Goal: Task Accomplishment & Management: Manage account settings

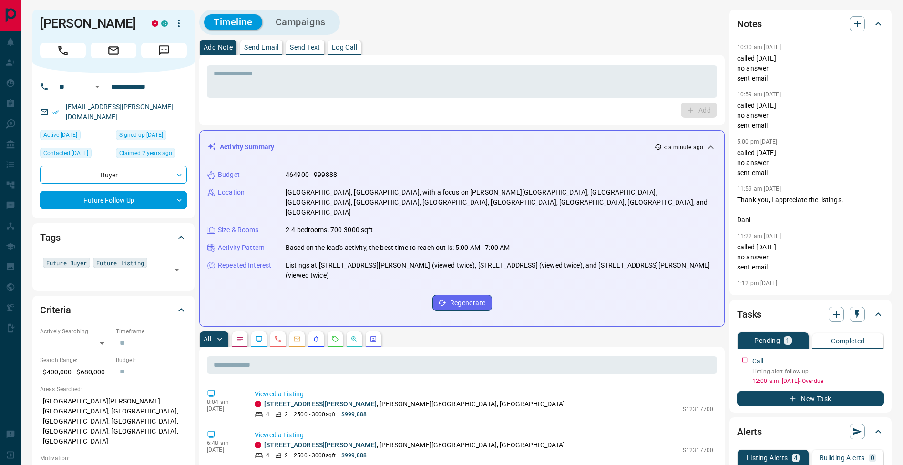
click at [348, 47] on p "Log Call" at bounding box center [344, 47] width 25 height 7
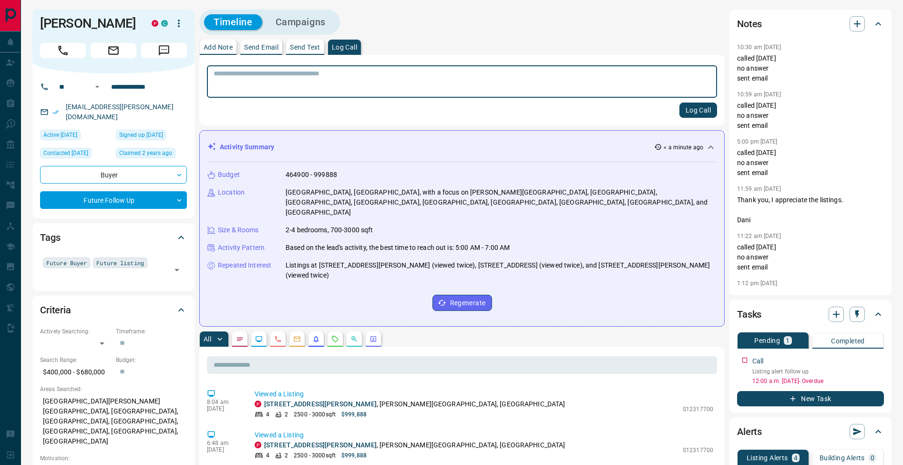
click at [701, 109] on button "Log Call" at bounding box center [698, 109] width 38 height 15
click at [222, 51] on button "Add Note" at bounding box center [218, 47] width 37 height 15
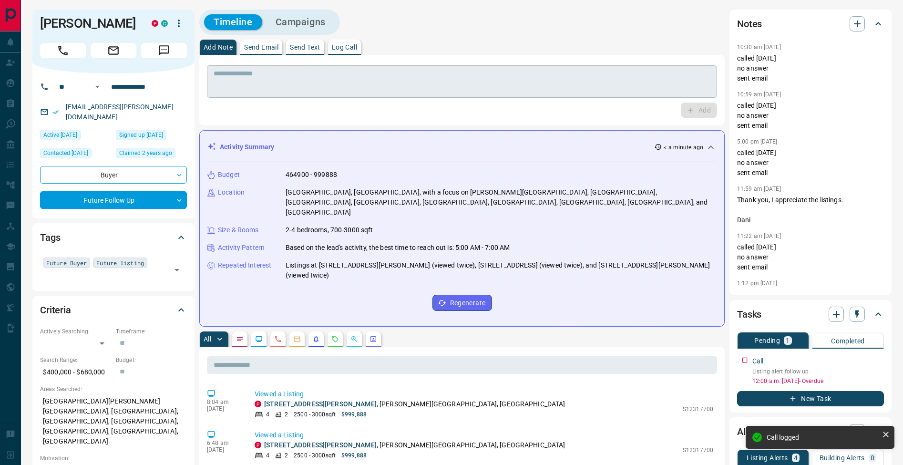
click at [239, 81] on textarea at bounding box center [461, 82] width 497 height 24
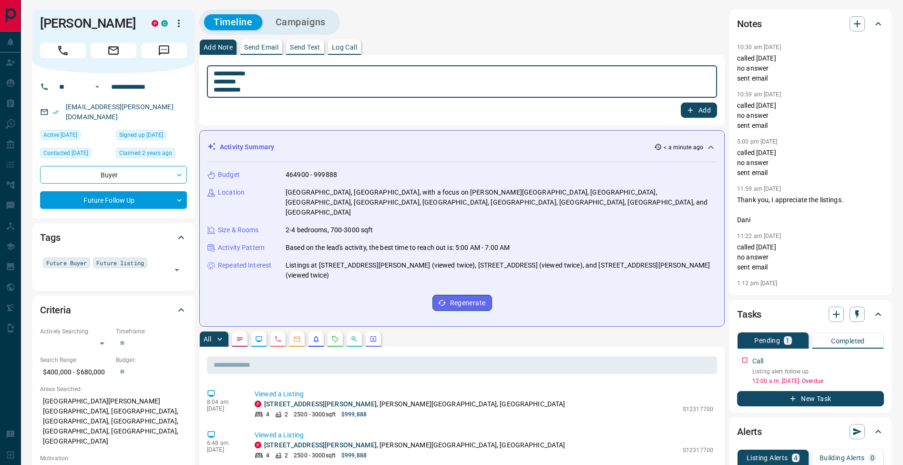
click at [218, 80] on textarea "**********" at bounding box center [461, 82] width 497 height 24
type textarea "**********"
click at [699, 108] on button "Add" at bounding box center [698, 109] width 36 height 15
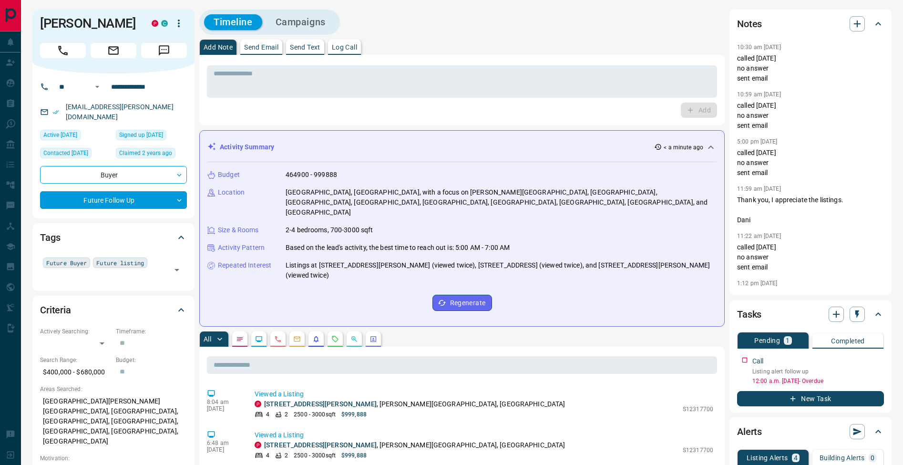
scroll to position [84, 0]
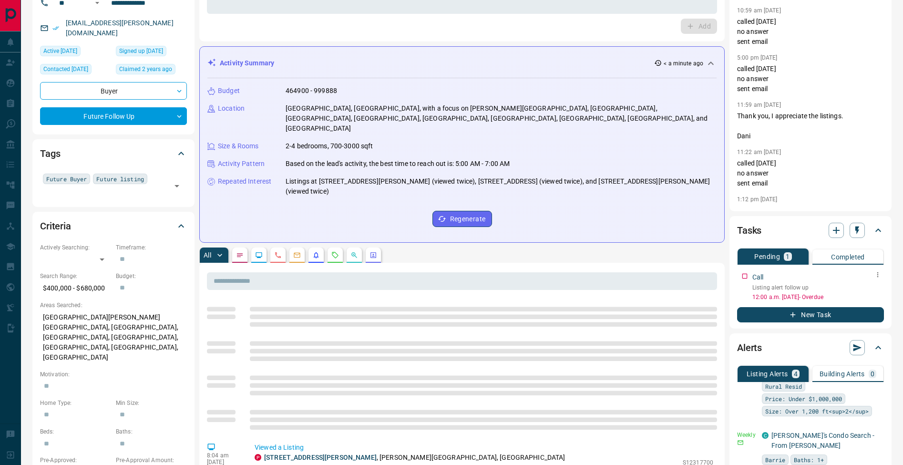
click at [880, 277] on icon "button" at bounding box center [877, 275] width 8 height 8
click at [874, 292] on li "Edit" at bounding box center [862, 292] width 42 height 14
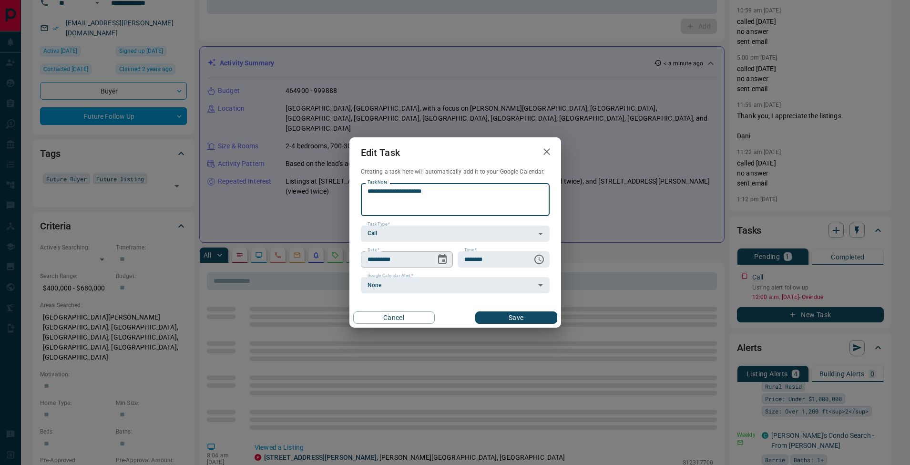
click at [445, 261] on icon "Choose date, selected date is Aug 13, 2025" at bounding box center [442, 259] width 11 height 11
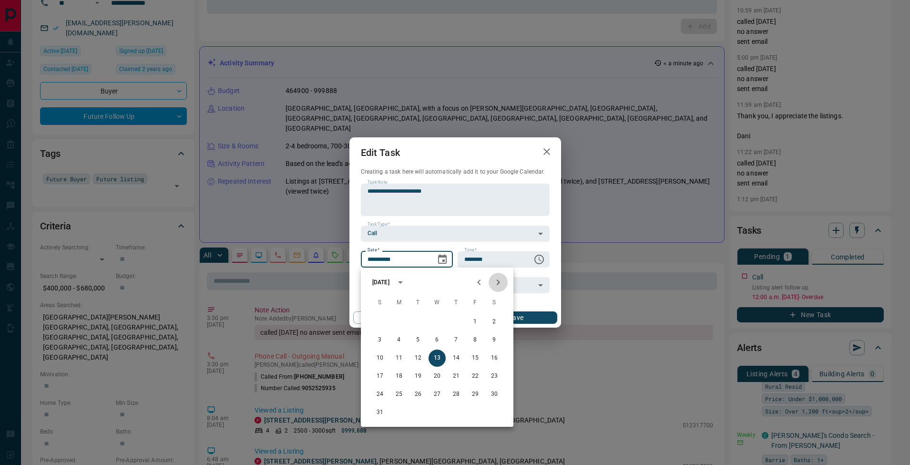
click at [499, 281] on icon "Next month" at bounding box center [497, 281] width 11 height 11
click at [438, 321] on button "3" at bounding box center [436, 321] width 17 height 17
type input "**********"
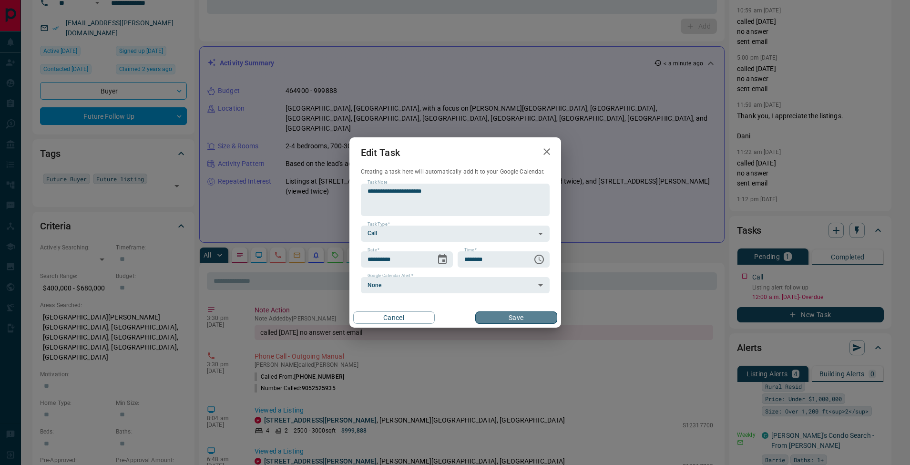
click at [528, 318] on button "Save" at bounding box center [515, 317] width 81 height 12
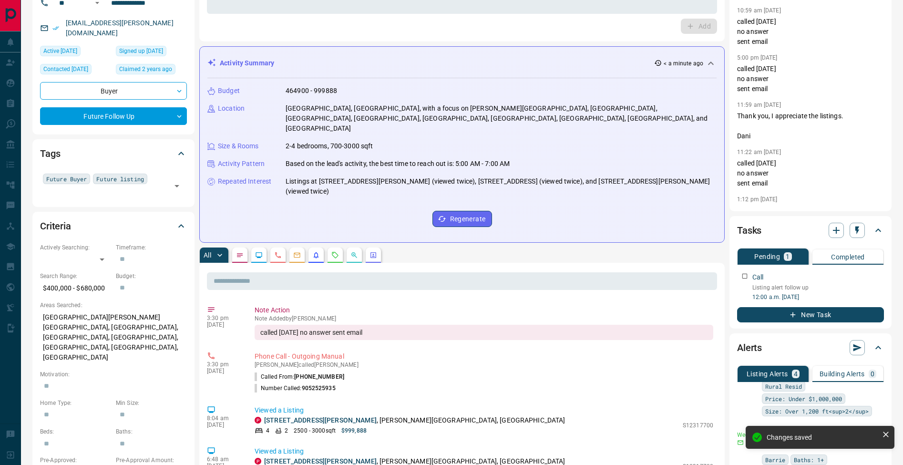
scroll to position [0, 0]
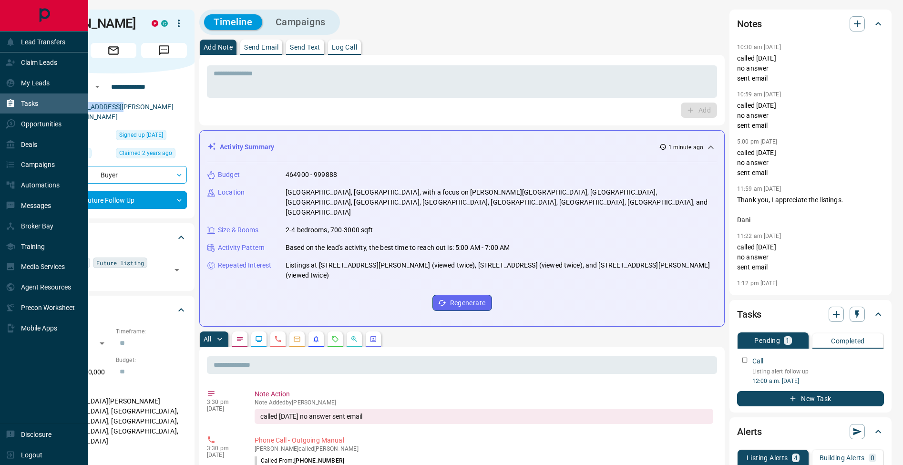
click at [18, 108] on div "Tasks" at bounding box center [22, 104] width 32 height 16
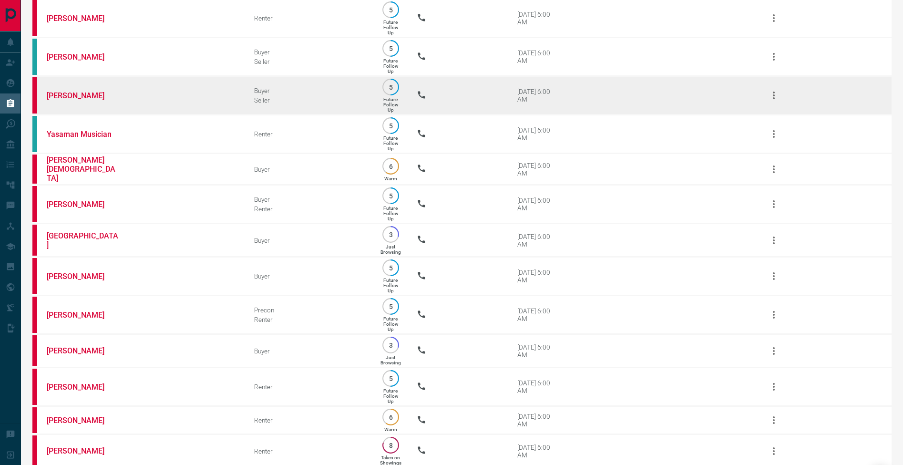
scroll to position [429, 0]
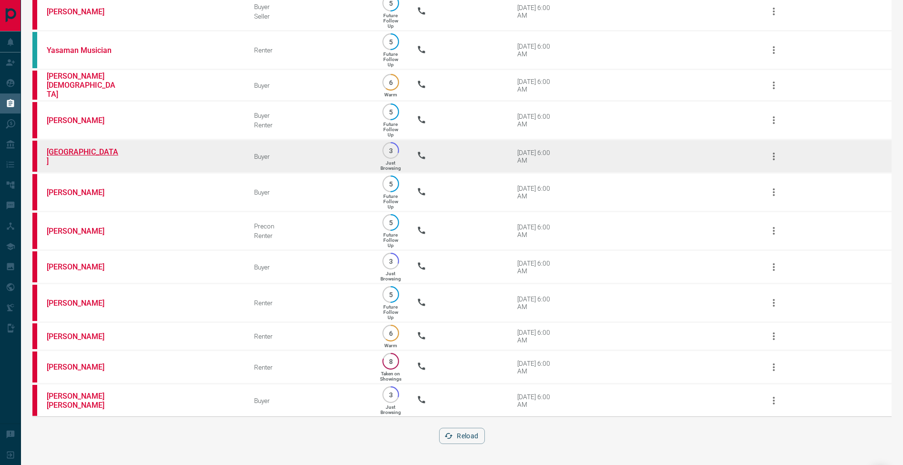
click at [69, 148] on link "[GEOGRAPHIC_DATA]" at bounding box center [82, 156] width 71 height 18
